Goal: Task Accomplishment & Management: Manage account settings

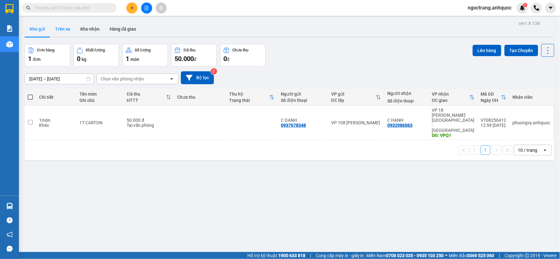
click at [73, 29] on button "Trên xe" at bounding box center [62, 28] width 25 height 15
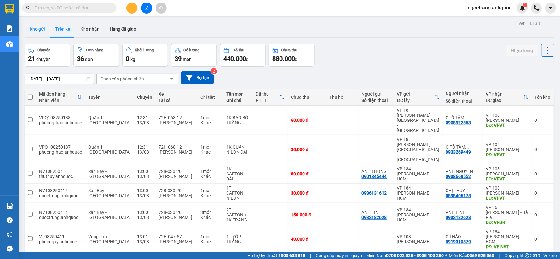
click at [42, 30] on button "Kho gửi" at bounding box center [38, 28] width 26 height 15
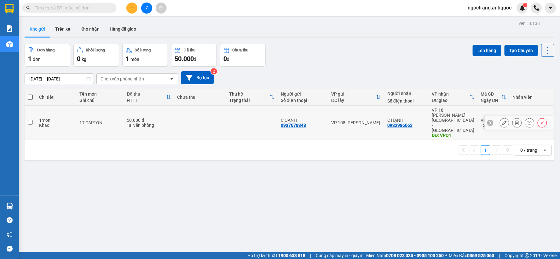
click at [32, 120] on input "checkbox" at bounding box center [30, 122] width 5 height 5
checkbox input "true"
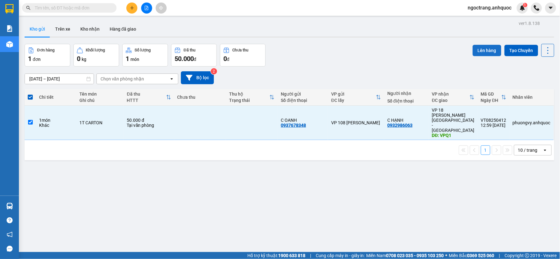
click at [481, 54] on button "Lên hàng" at bounding box center [487, 50] width 29 height 11
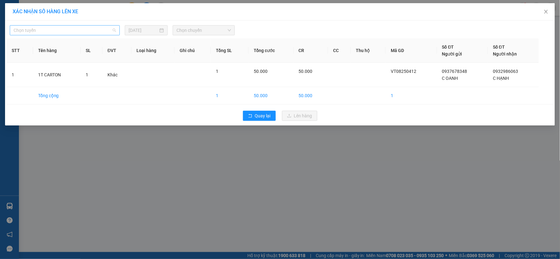
click at [89, 30] on span "Chọn tuyến" at bounding box center [65, 30] width 102 height 9
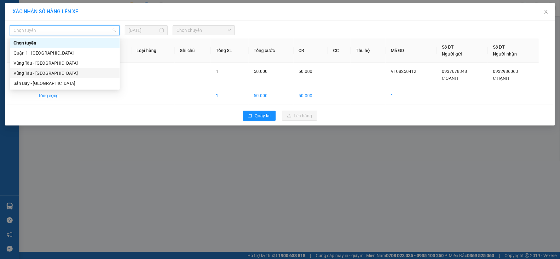
click at [65, 63] on div "Vũng Tàu - [GEOGRAPHIC_DATA]" at bounding box center [65, 63] width 102 height 7
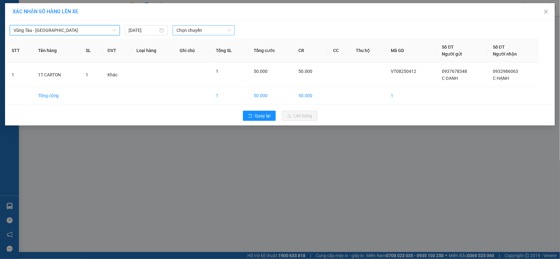
click at [191, 31] on span "Chọn chuyến" at bounding box center [203, 30] width 55 height 9
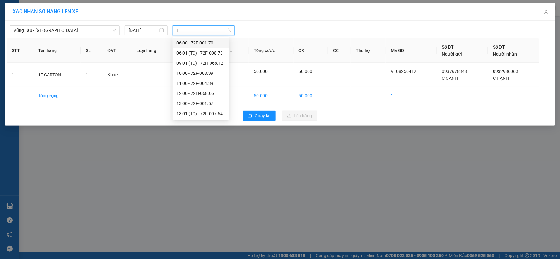
type input "14"
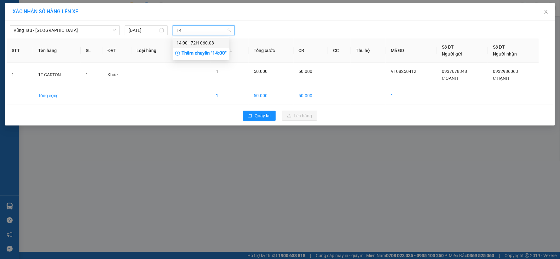
click at [202, 41] on div "14:00 - 72H-060.08" at bounding box center [200, 42] width 49 height 7
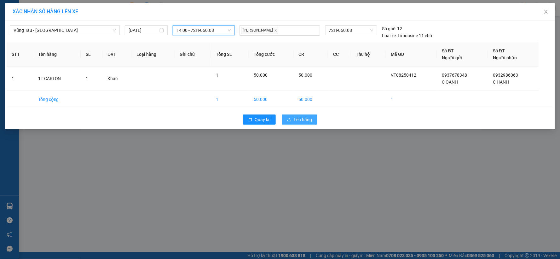
click at [299, 119] on span "Lên hàng" at bounding box center [303, 119] width 18 height 7
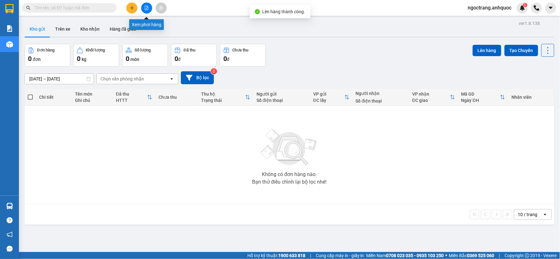
click at [146, 9] on icon "file-add" at bounding box center [146, 8] width 4 height 4
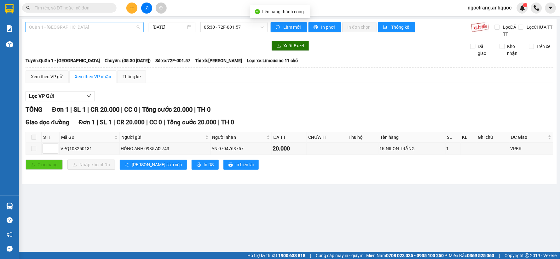
click at [94, 32] on span "Quận 1 - [GEOGRAPHIC_DATA]" at bounding box center [84, 26] width 111 height 9
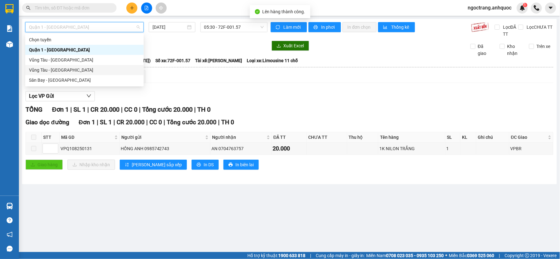
click at [65, 69] on div "Vũng Tàu - [GEOGRAPHIC_DATA]" at bounding box center [84, 69] width 111 height 7
type input "[DATE]"
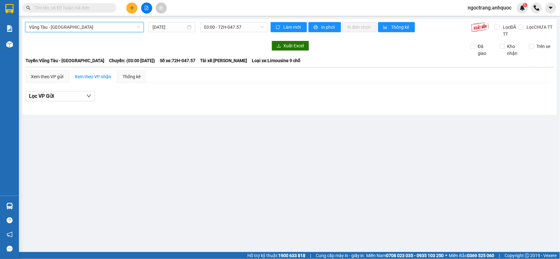
click at [92, 24] on span "Vũng Tàu - [GEOGRAPHIC_DATA]" at bounding box center [84, 26] width 111 height 9
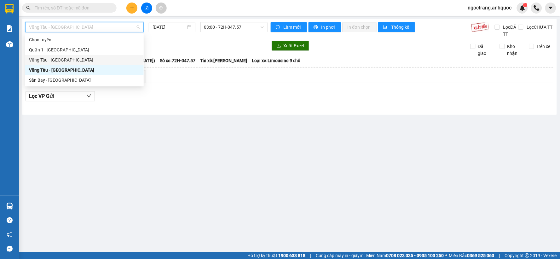
click at [76, 59] on div "Vũng Tàu - [GEOGRAPHIC_DATA]" at bounding box center [84, 59] width 111 height 7
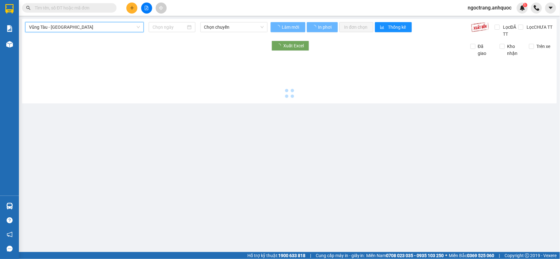
type input "[DATE]"
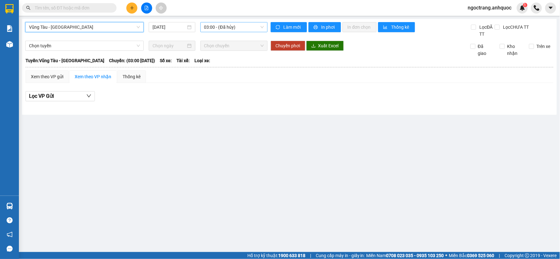
click at [235, 30] on span "03:00 - (Đã hủy)" at bounding box center [234, 26] width 60 height 9
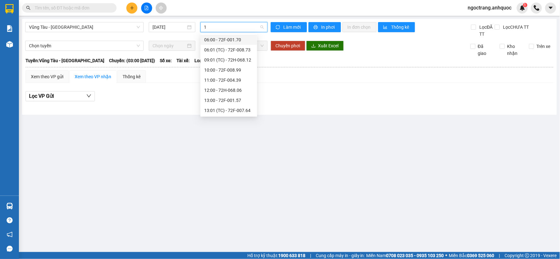
type input "14"
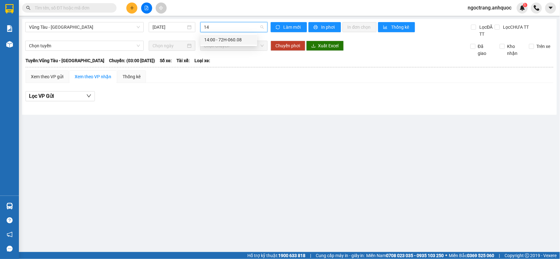
click at [228, 39] on div "14:00 - 72H-060.08" at bounding box center [228, 39] width 49 height 7
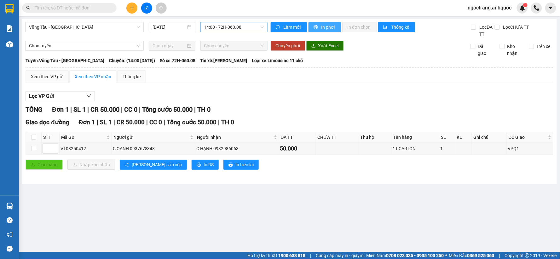
click at [327, 28] on span "In phơi" at bounding box center [328, 27] width 14 height 7
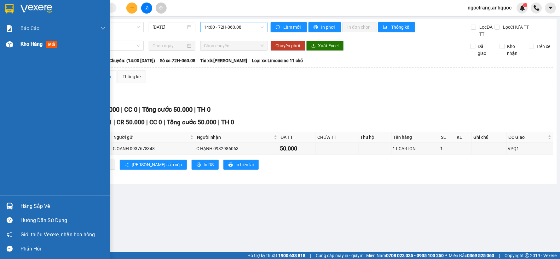
click at [25, 46] on span "Kho hàng" at bounding box center [31, 44] width 22 height 6
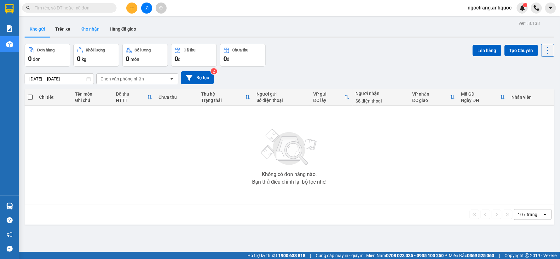
click at [85, 27] on button "Kho nhận" at bounding box center [89, 28] width 29 height 15
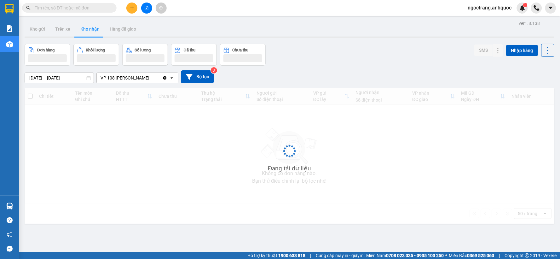
click at [67, 76] on input "[DATE] – [DATE]" at bounding box center [59, 78] width 69 height 10
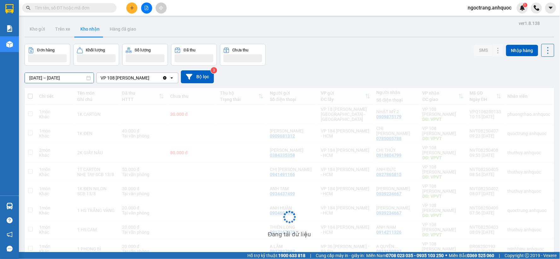
click at [64, 77] on input "[DATE] – [DATE]" at bounding box center [59, 78] width 69 height 10
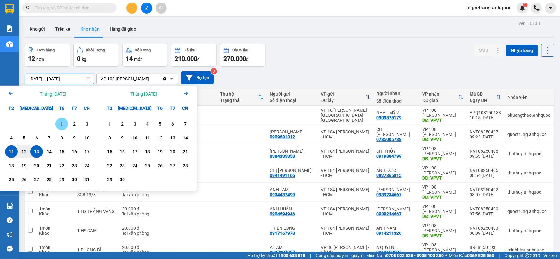
click at [61, 123] on div "1" at bounding box center [61, 124] width 9 height 8
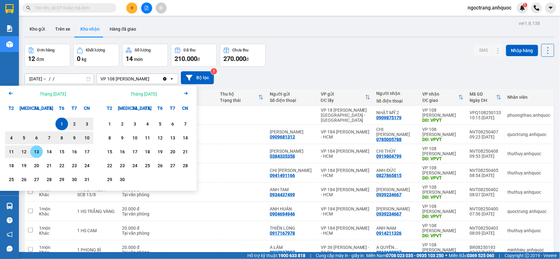
click at [39, 152] on div "13" at bounding box center [36, 152] width 9 height 8
type input "[DATE] – [DATE]"
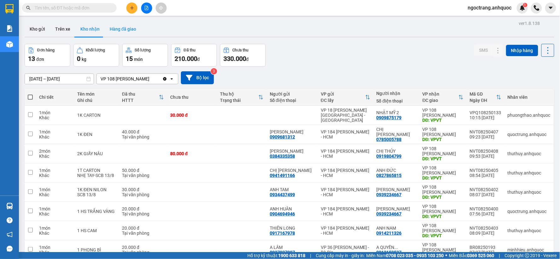
click at [119, 32] on button "Hàng đã giao" at bounding box center [123, 28] width 37 height 15
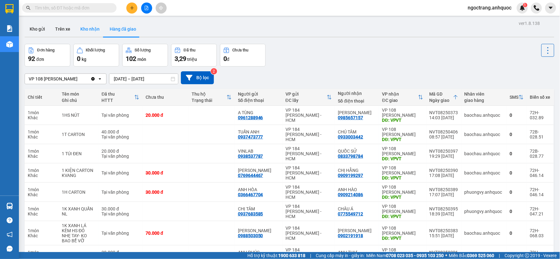
click at [89, 30] on button "Kho nhận" at bounding box center [89, 28] width 29 height 15
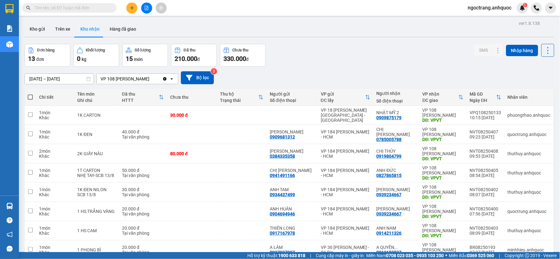
click at [89, 7] on input "text" at bounding box center [72, 7] width 74 height 7
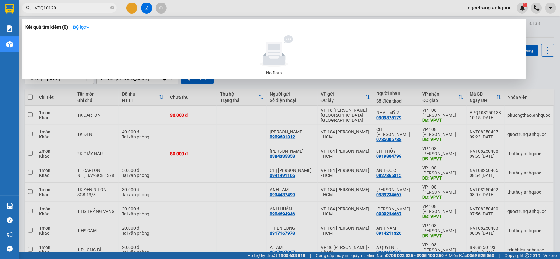
drag, startPoint x: 43, startPoint y: 9, endPoint x: 72, endPoint y: 5, distance: 29.6
click at [72, 5] on input "VPQ10120" at bounding box center [72, 7] width 74 height 7
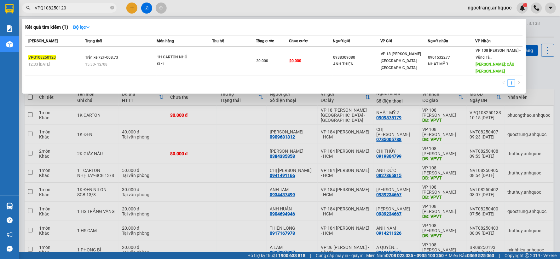
type input "VPQ108250120"
click at [193, 190] on div at bounding box center [280, 129] width 560 height 259
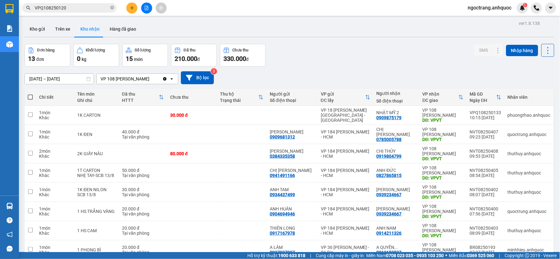
click at [86, 29] on button "Kho nhận" at bounding box center [89, 28] width 29 height 15
click at [31, 116] on input "checkbox" at bounding box center [30, 114] width 5 height 5
checkbox input "true"
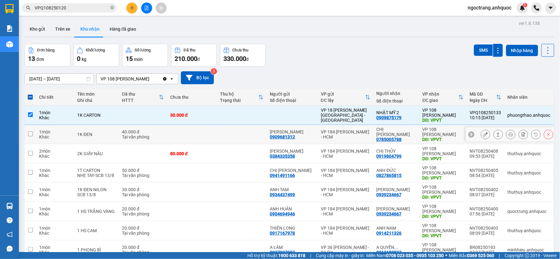
click at [35, 137] on td at bounding box center [30, 134] width 11 height 19
checkbox input "true"
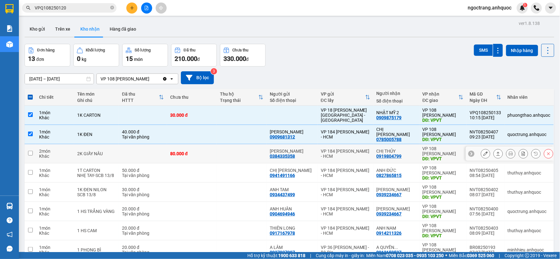
click at [32, 153] on input "checkbox" at bounding box center [30, 153] width 5 height 5
checkbox input "true"
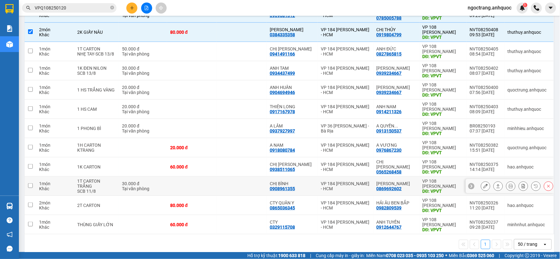
scroll to position [130, 0]
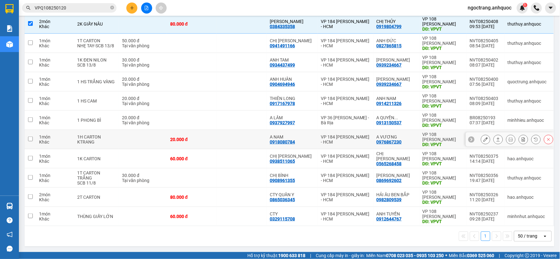
click at [32, 139] on input "checkbox" at bounding box center [30, 138] width 5 height 5
checkbox input "true"
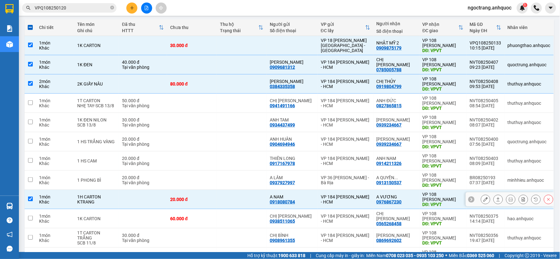
scroll to position [60, 0]
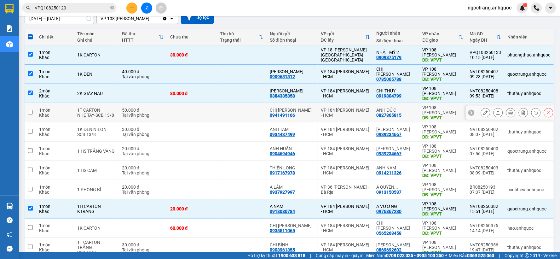
click at [37, 114] on td "1 món Khác" at bounding box center [55, 112] width 38 height 19
checkbox input "true"
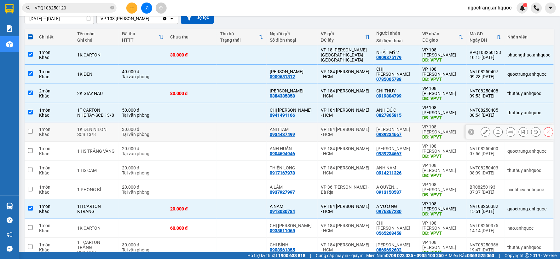
click at [33, 131] on td at bounding box center [30, 131] width 11 height 19
checkbox input "true"
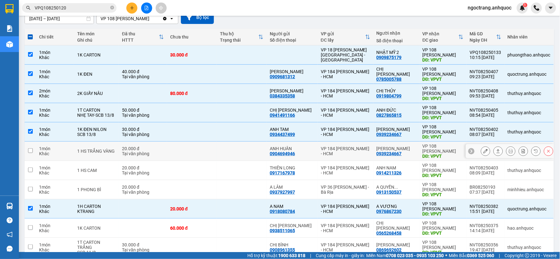
click at [32, 147] on td at bounding box center [30, 150] width 11 height 19
checkbox input "true"
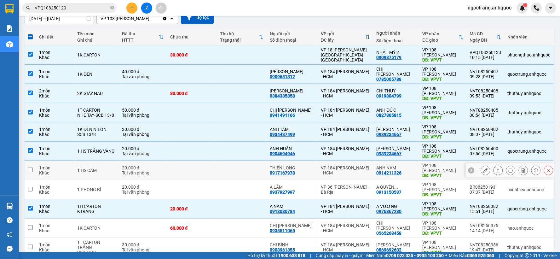
click at [32, 167] on td at bounding box center [30, 170] width 11 height 19
checkbox input "true"
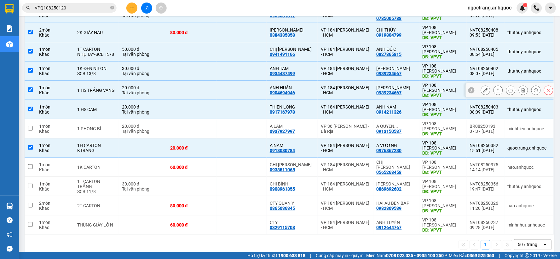
scroll to position [130, 0]
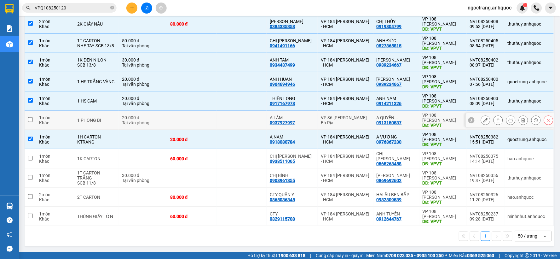
click at [34, 119] on td at bounding box center [30, 120] width 11 height 19
checkbox input "true"
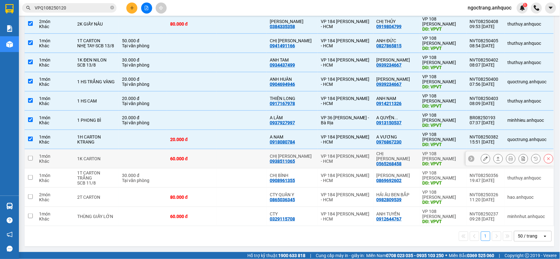
click at [32, 156] on input "checkbox" at bounding box center [30, 158] width 5 height 5
checkbox input "true"
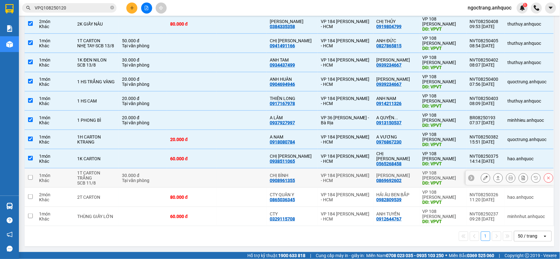
click at [33, 174] on td at bounding box center [30, 177] width 11 height 19
checkbox input "true"
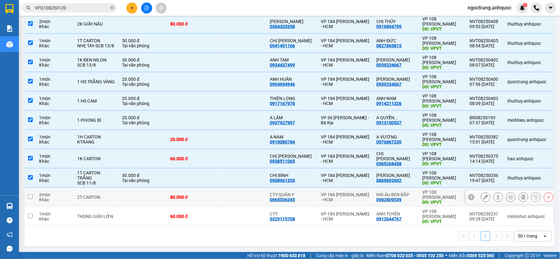
click at [34, 193] on td at bounding box center [30, 196] width 11 height 19
checkbox input "true"
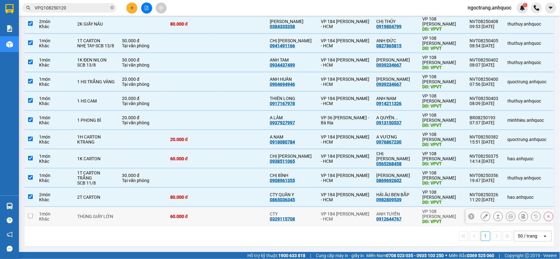
click at [32, 213] on input "checkbox" at bounding box center [30, 215] width 5 height 5
checkbox input "true"
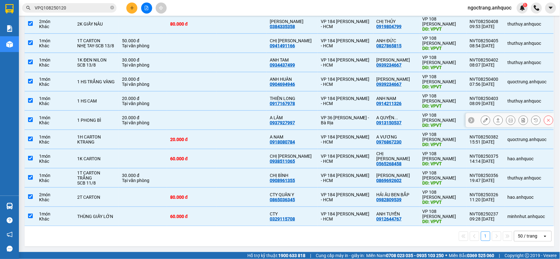
click at [481, 120] on button at bounding box center [485, 120] width 9 height 11
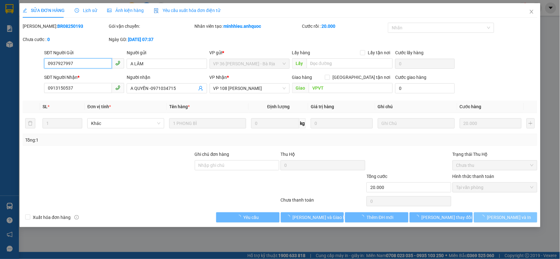
type input "0937927997"
type input "A LÂM"
type input "0913150537"
type input "A QUYỀN -0971034715"
type input "VPVT"
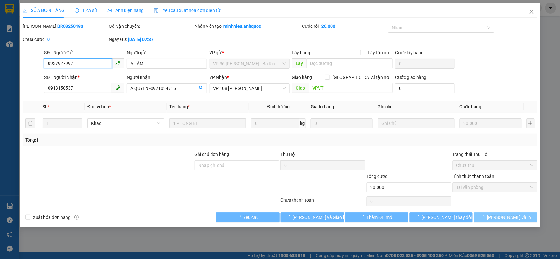
type input "20.000"
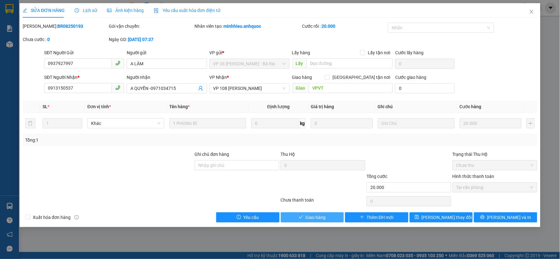
click at [310, 216] on span "Giao hàng" at bounding box center [316, 217] width 20 height 7
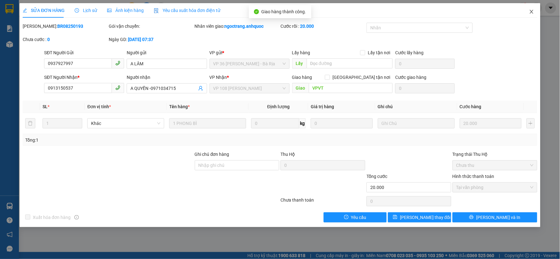
click at [533, 10] on icon "close" at bounding box center [531, 11] width 5 height 5
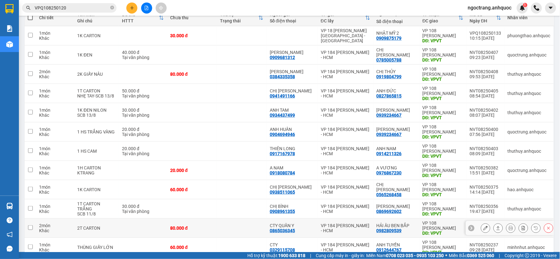
scroll to position [105, 0]
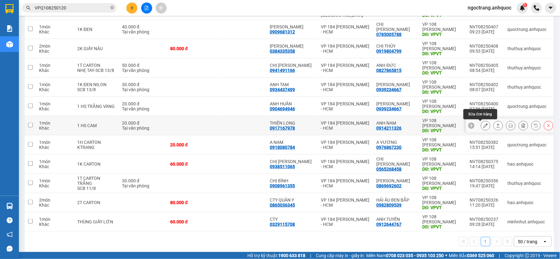
click at [483, 123] on button at bounding box center [485, 125] width 9 height 11
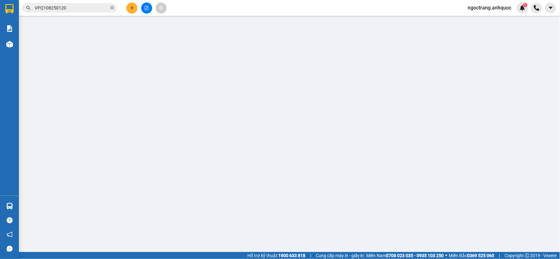
type input "0917167978"
type input "THIÊN LONG"
type input "0914211326"
type input "ANH NAM"
type input "VPVT"
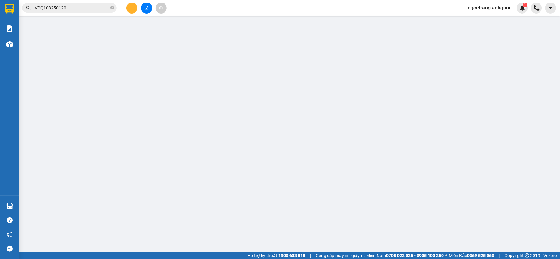
type input "TM 13/8 THỦY"
type input "20.000"
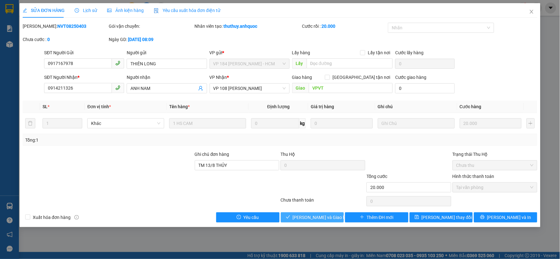
click at [298, 217] on span "[PERSON_NAME] và Giao hàng" at bounding box center [323, 217] width 60 height 7
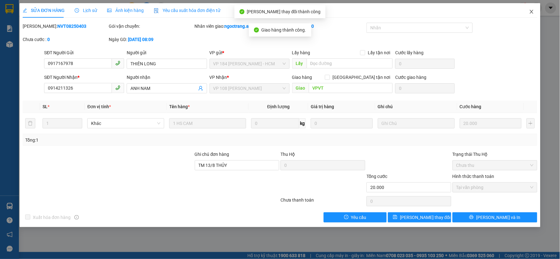
click at [531, 14] on span "Close" at bounding box center [532, 12] width 18 height 18
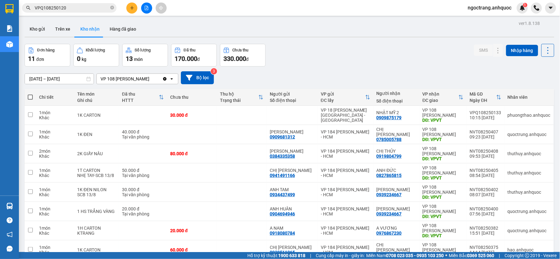
drag, startPoint x: 40, startPoint y: 28, endPoint x: 60, endPoint y: 43, distance: 25.2
click at [39, 28] on button "Kho gửi" at bounding box center [38, 28] width 26 height 15
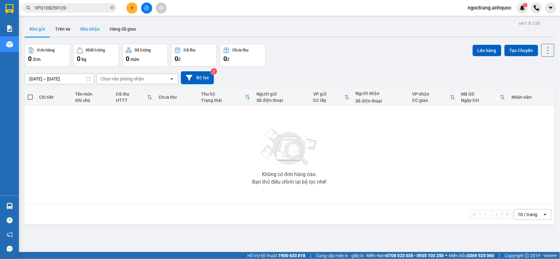
click at [88, 29] on button "Kho nhận" at bounding box center [89, 28] width 29 height 15
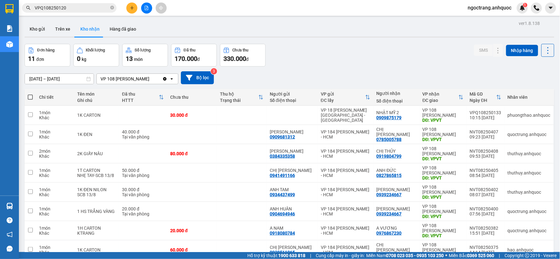
click at [89, 32] on button "Kho nhận" at bounding box center [89, 28] width 29 height 15
click at [106, 26] on button "Hàng đã giao" at bounding box center [123, 28] width 37 height 15
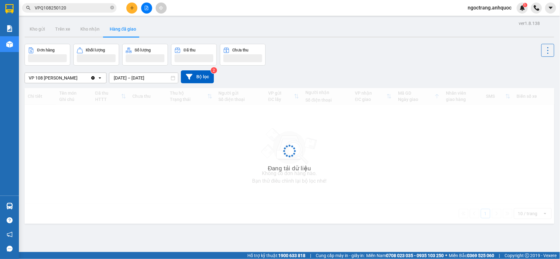
click at [121, 30] on button "Hàng đã giao" at bounding box center [123, 28] width 37 height 15
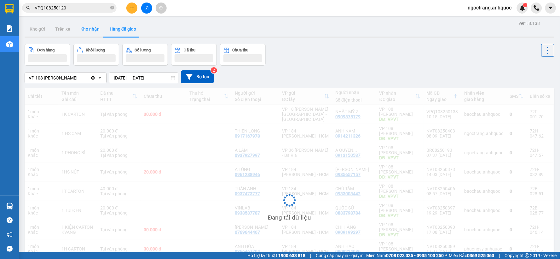
click at [87, 31] on button "Kho nhận" at bounding box center [89, 28] width 29 height 15
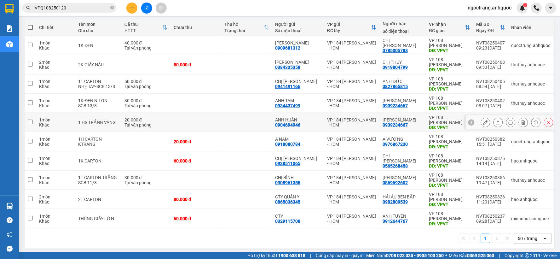
scroll to position [72, 0]
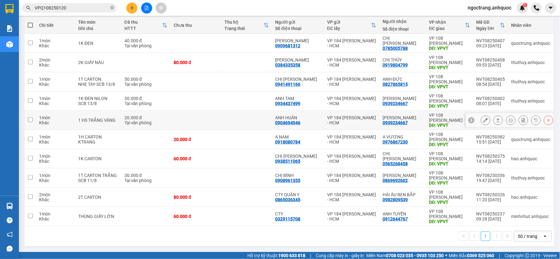
click at [483, 118] on icon at bounding box center [485, 120] width 4 height 4
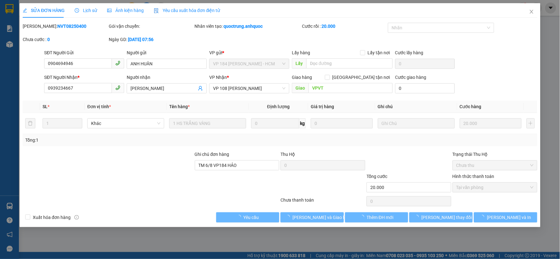
type input "0904694946"
type input "ANH HUÂN"
type input "0939234667"
type input "[PERSON_NAME]"
type input "VPVT"
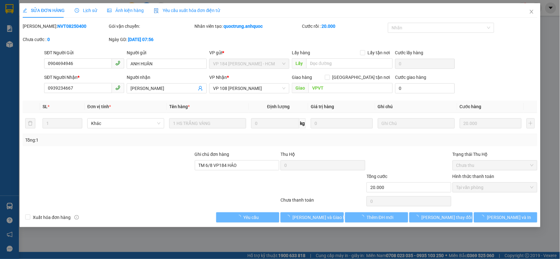
type input "TM 6/8 VP184 HẢO"
type input "20.000"
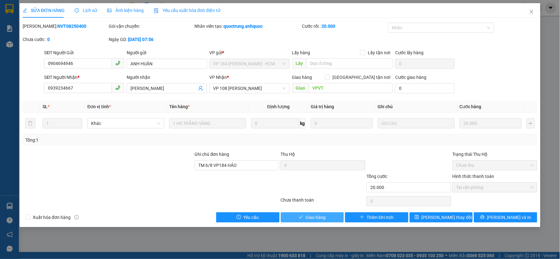
click at [304, 216] on button "Giao hàng" at bounding box center [312, 217] width 63 height 10
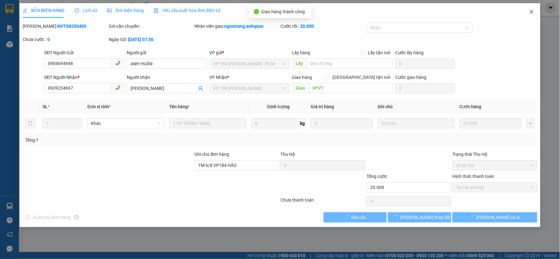
click at [531, 11] on icon "close" at bounding box center [531, 12] width 3 height 4
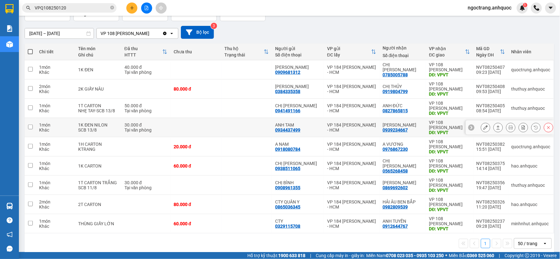
scroll to position [53, 0]
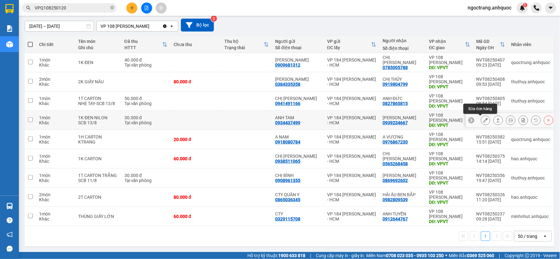
click at [481, 119] on button at bounding box center [485, 120] width 9 height 11
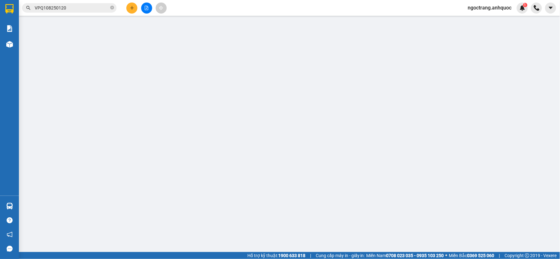
type input "0934437499"
type input "ANH TAM"
type input "0939234667"
type input "[PERSON_NAME]"
type input "VPVT"
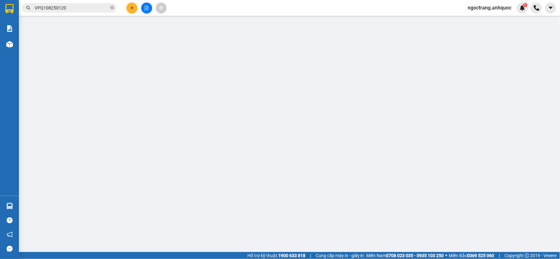
type input "30.000"
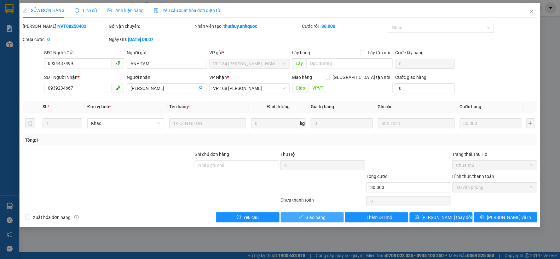
click at [315, 215] on span "Giao hàng" at bounding box center [316, 217] width 20 height 7
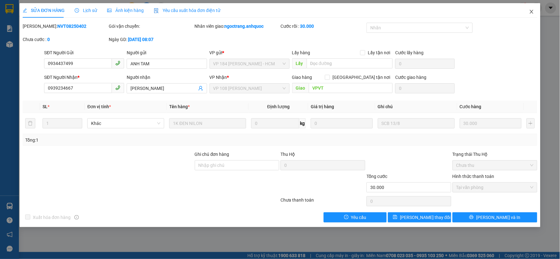
click at [531, 13] on icon "close" at bounding box center [531, 11] width 5 height 5
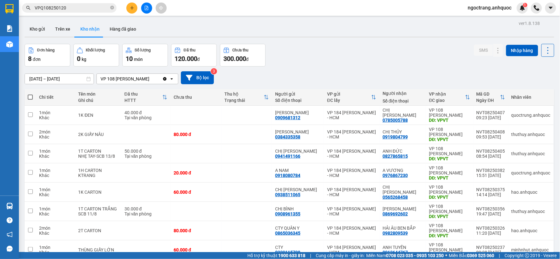
click at [487, 8] on span "ngoctrang.anhquoc" at bounding box center [490, 8] width 54 height 8
click at [487, 21] on span "Đăng xuất" at bounding box center [492, 19] width 41 height 7
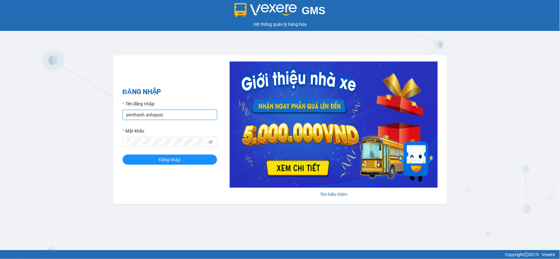
click at [188, 117] on input "yenthanh.anhquoc" at bounding box center [170, 115] width 95 height 10
type input "huyentrang.anhquoc"
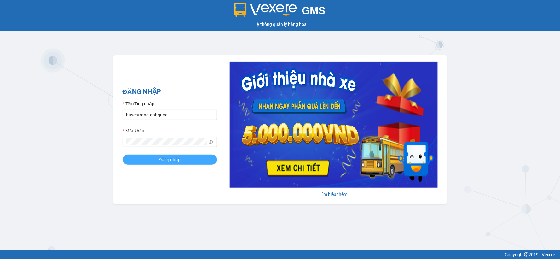
click at [192, 158] on button "Đăng nhập" at bounding box center [170, 159] width 95 height 10
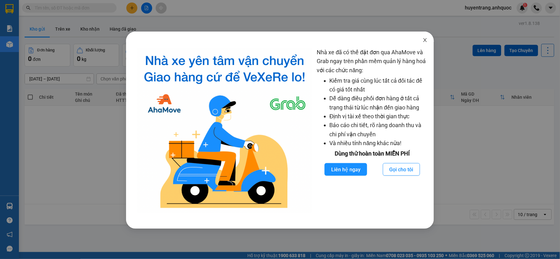
click at [427, 40] on icon "close" at bounding box center [424, 39] width 5 height 5
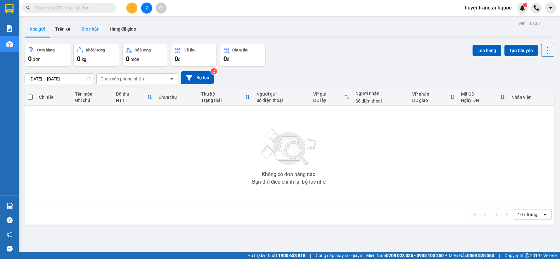
click at [90, 30] on button "Kho nhận" at bounding box center [89, 28] width 29 height 15
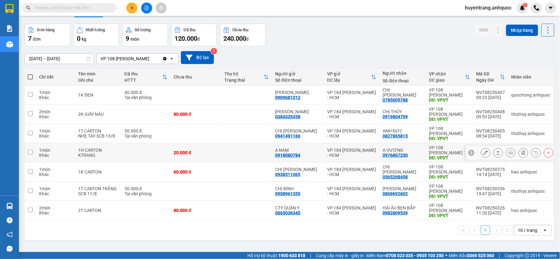
scroll to position [29, 0]
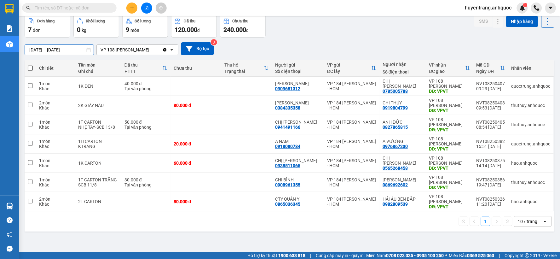
click at [62, 49] on input "[DATE] – [DATE]" at bounding box center [59, 50] width 69 height 10
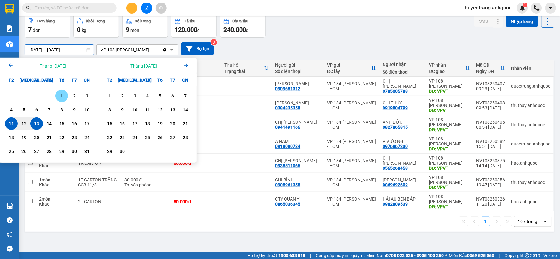
click at [59, 99] on div "1" at bounding box center [61, 96] width 9 height 8
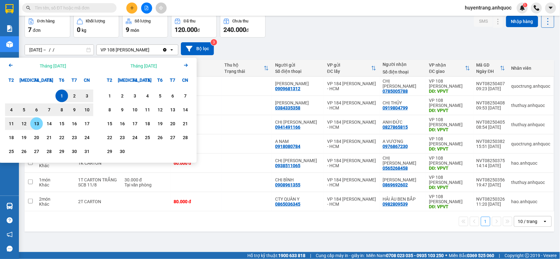
click at [36, 123] on div "13" at bounding box center [36, 124] width 9 height 8
type input "[DATE] – [DATE]"
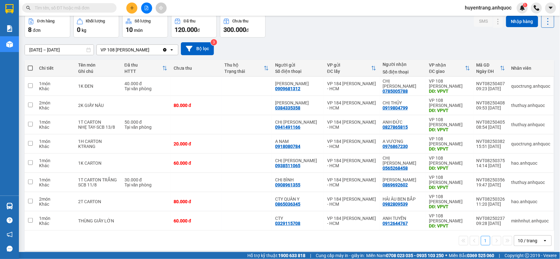
click at [99, 8] on input "text" at bounding box center [72, 7] width 74 height 7
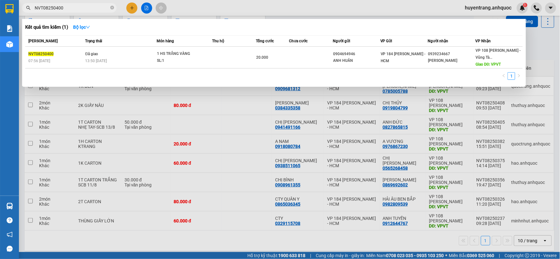
click at [264, 244] on div at bounding box center [280, 129] width 560 height 259
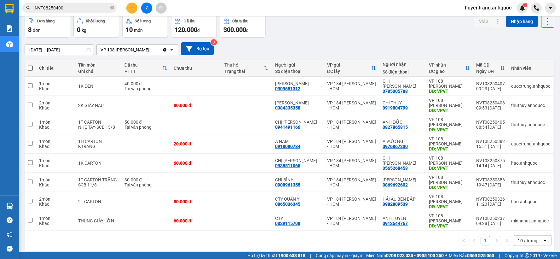
click at [74, 4] on input "NVT08250400" at bounding box center [72, 7] width 74 height 7
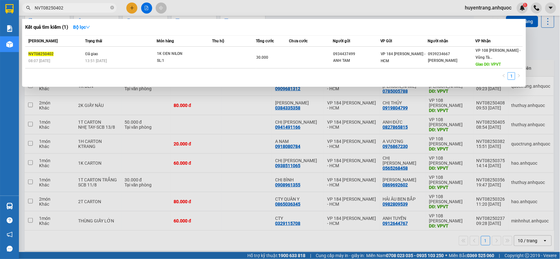
type input "NVT08250402"
click at [116, 142] on div at bounding box center [280, 129] width 560 height 259
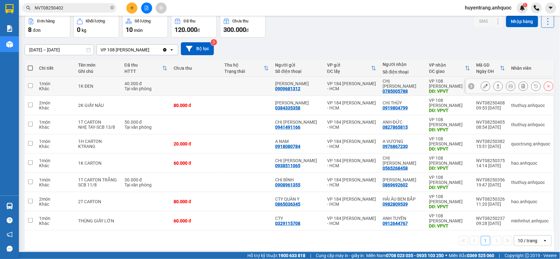
click at [201, 90] on td at bounding box center [195, 86] width 51 height 19
checkbox input "true"
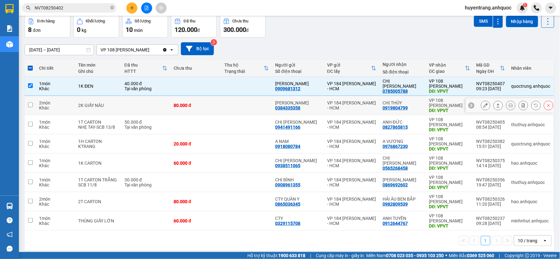
click at [209, 102] on td "80.000 đ" at bounding box center [195, 105] width 51 height 19
checkbox input "true"
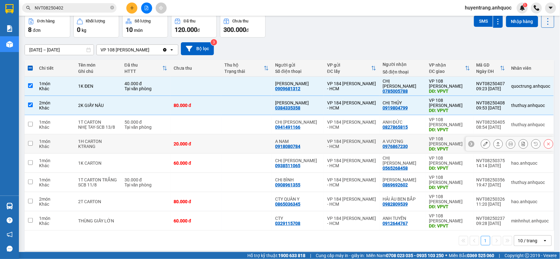
click at [216, 143] on div "20.000 đ" at bounding box center [196, 143] width 44 height 5
checkbox input "true"
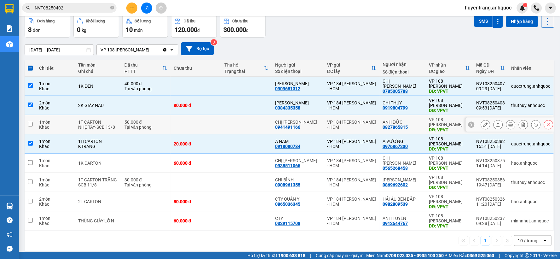
click at [218, 129] on td at bounding box center [195, 124] width 51 height 19
checkbox input "true"
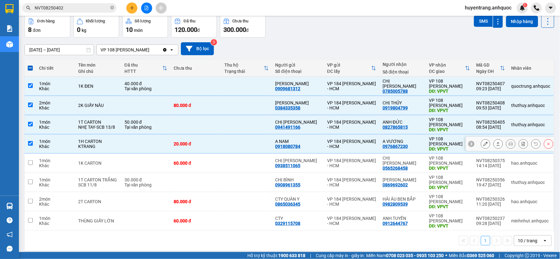
click at [222, 139] on td at bounding box center [246, 143] width 51 height 19
checkbox input "false"
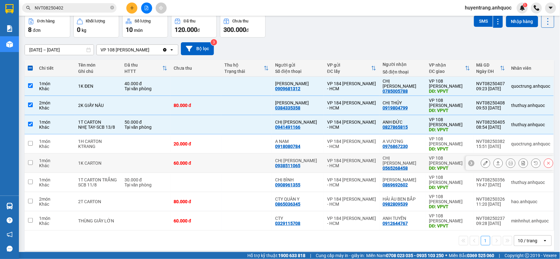
click at [188, 166] on td "60.000 đ" at bounding box center [195, 162] width 51 height 19
checkbox input "true"
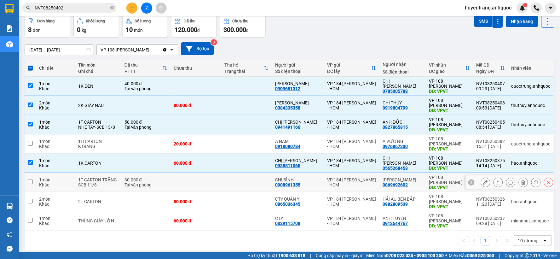
click at [192, 183] on td at bounding box center [195, 182] width 51 height 19
checkbox input "true"
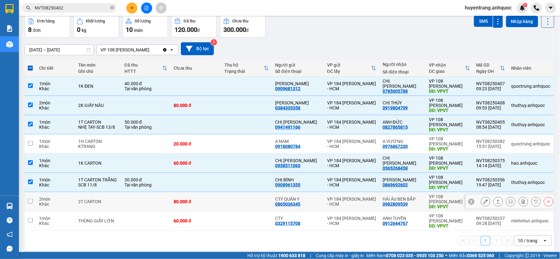
click at [196, 199] on div "80.000 đ" at bounding box center [196, 201] width 44 height 5
checkbox input "true"
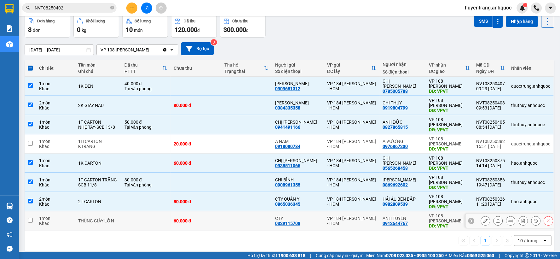
click at [185, 214] on td "60.000 đ" at bounding box center [195, 220] width 51 height 19
checkbox input "true"
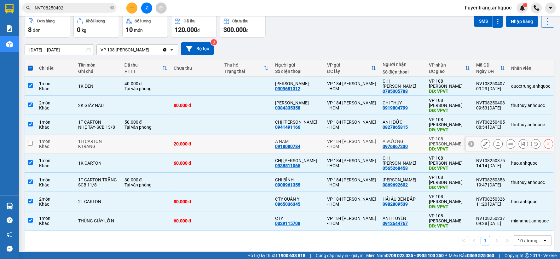
click at [191, 142] on div "20.000 đ" at bounding box center [196, 143] width 44 height 5
checkbox input "true"
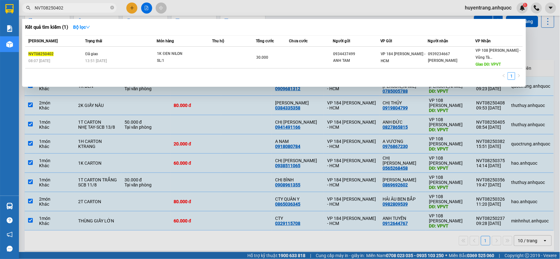
drag, startPoint x: 81, startPoint y: 9, endPoint x: 3, endPoint y: 7, distance: 78.8
click at [3, 7] on section "Kết quả tìm kiếm ( 1 ) Bộ lọc Mã ĐH Trạng thái Món hàng Thu hộ Tổng cước Chưa c…" at bounding box center [280, 129] width 560 height 259
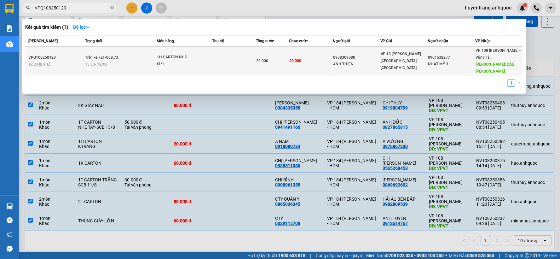
type input "VPQ108250120"
click at [217, 67] on td at bounding box center [234, 61] width 44 height 29
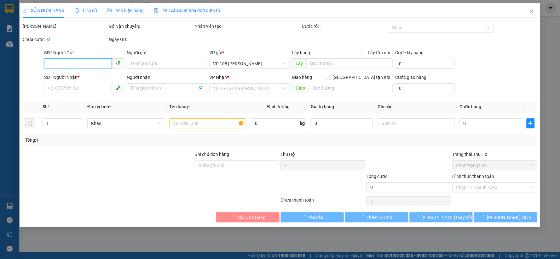
type input "0938309080"
type input "ANH THIỆN"
type input "0901532277"
type input "NHẬT MỸ 3"
type input "CẦU [PERSON_NAME]"
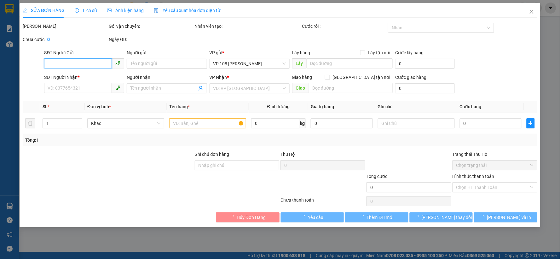
type input "20.000"
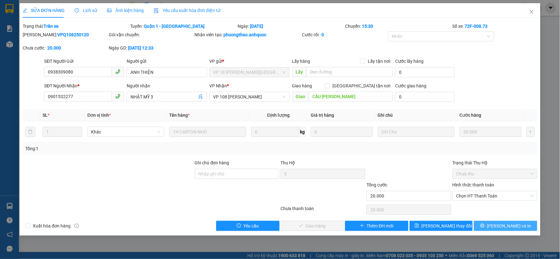
click at [498, 224] on button "[PERSON_NAME] và In" at bounding box center [505, 226] width 63 height 10
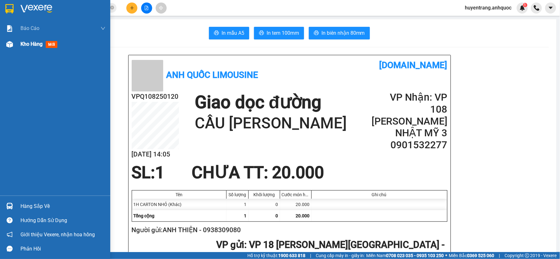
click at [33, 48] on div "Kho hàng mới" at bounding box center [39, 44] width 39 height 8
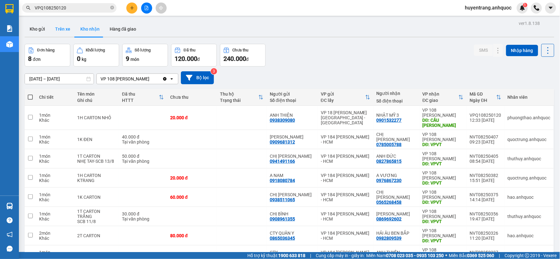
click at [64, 31] on button "Trên xe" at bounding box center [62, 28] width 25 height 15
type input "[DATE] – [DATE]"
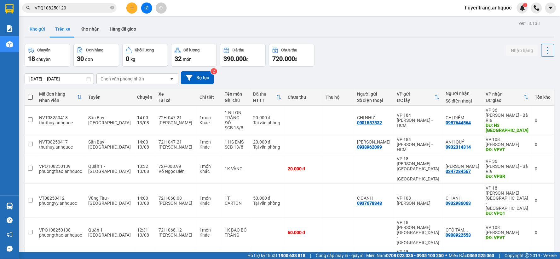
click at [40, 31] on button "Kho gửi" at bounding box center [38, 28] width 26 height 15
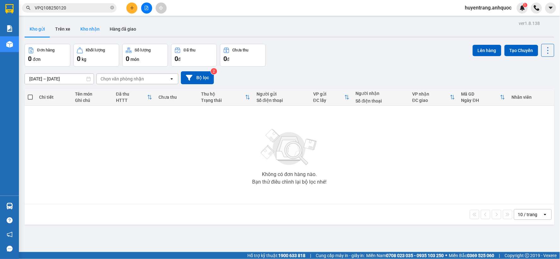
click at [98, 30] on button "Kho nhận" at bounding box center [89, 28] width 29 height 15
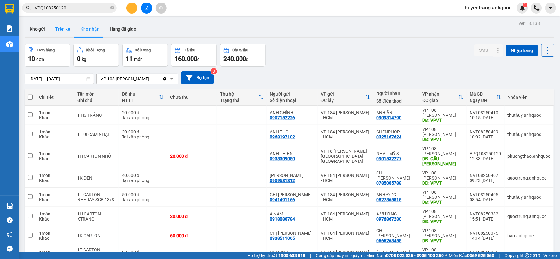
click at [60, 32] on button "Trên xe" at bounding box center [62, 28] width 25 height 15
type input "[DATE] – [DATE]"
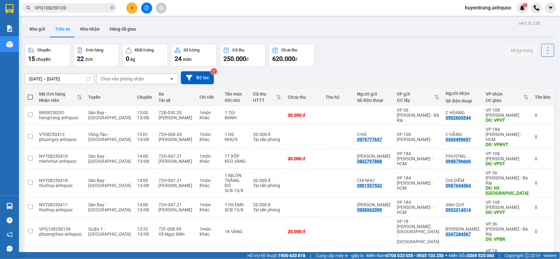
click at [148, 5] on button at bounding box center [146, 8] width 11 height 11
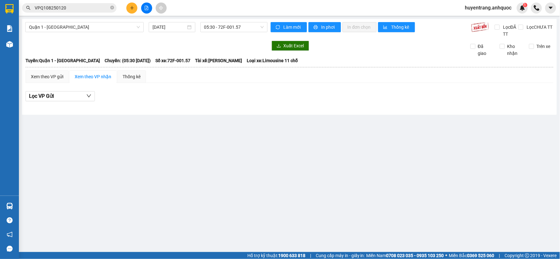
click at [112, 34] on div "Quận 1 - [GEOGRAPHIC_DATA] [DATE] 05:30 - 72F-001.57" at bounding box center [146, 29] width 242 height 15
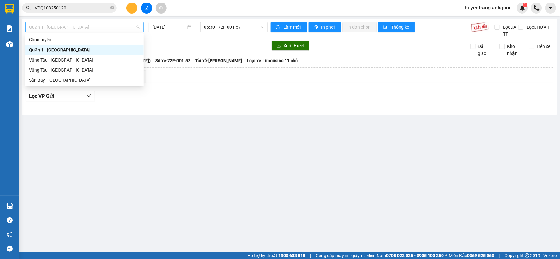
click at [109, 28] on span "Quận 1 - [GEOGRAPHIC_DATA]" at bounding box center [84, 26] width 111 height 9
click at [79, 71] on div "Vũng Tàu - [GEOGRAPHIC_DATA]" at bounding box center [84, 69] width 111 height 7
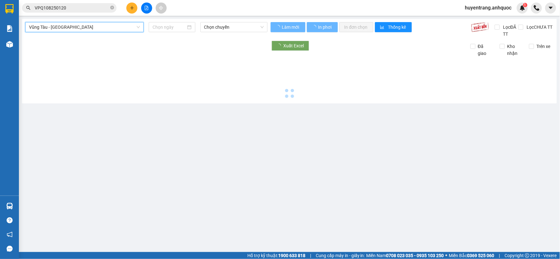
type input "[DATE]"
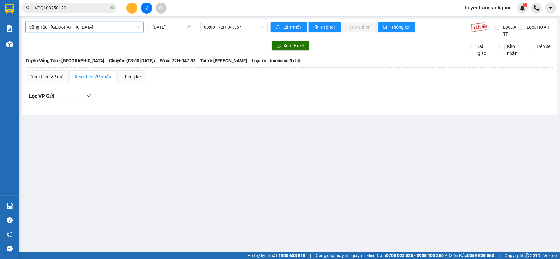
click at [79, 30] on span "Vũng Tàu - [GEOGRAPHIC_DATA]" at bounding box center [84, 26] width 111 height 9
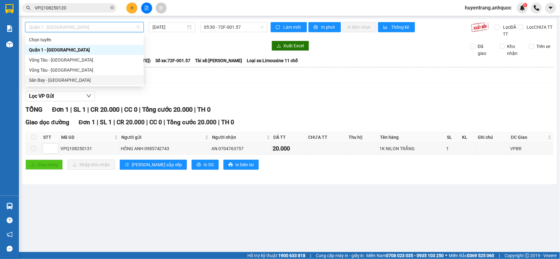
click at [65, 79] on div "Sân Bay - [GEOGRAPHIC_DATA]" at bounding box center [84, 80] width 111 height 7
type input "[DATE]"
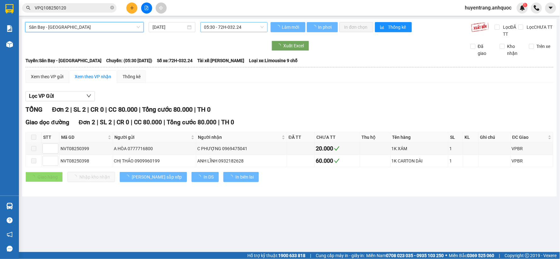
click at [214, 26] on span "05:30 - 72H-032.24" at bounding box center [234, 26] width 60 height 9
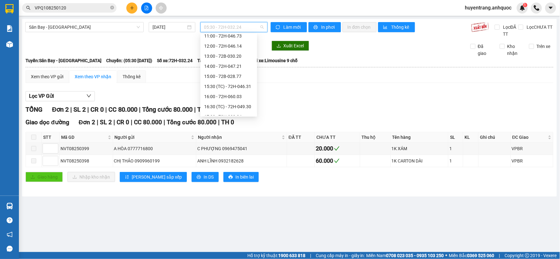
scroll to position [105, 0]
click at [226, 55] on div "13:00 - 72B-030.20" at bounding box center [228, 55] width 49 height 7
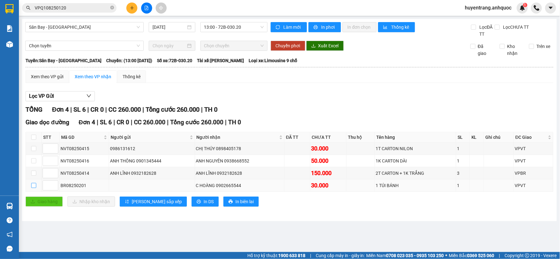
click at [35, 188] on input "checkbox" at bounding box center [33, 185] width 5 height 5
checkbox input "true"
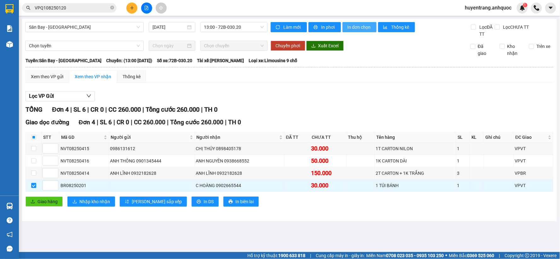
click at [366, 30] on span "In đơn chọn" at bounding box center [359, 27] width 24 height 7
click at [361, 27] on span "In đơn chọn" at bounding box center [359, 27] width 24 height 7
